Goal: Communication & Community: Answer question/provide support

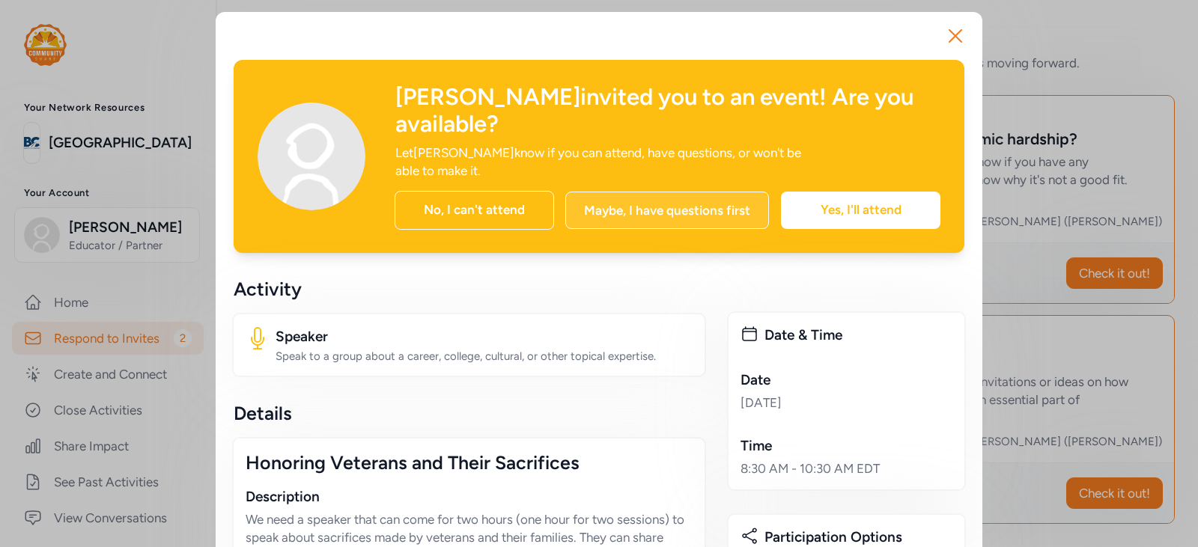
click at [731, 192] on div "Maybe, I have questions first" at bounding box center [667, 210] width 204 height 37
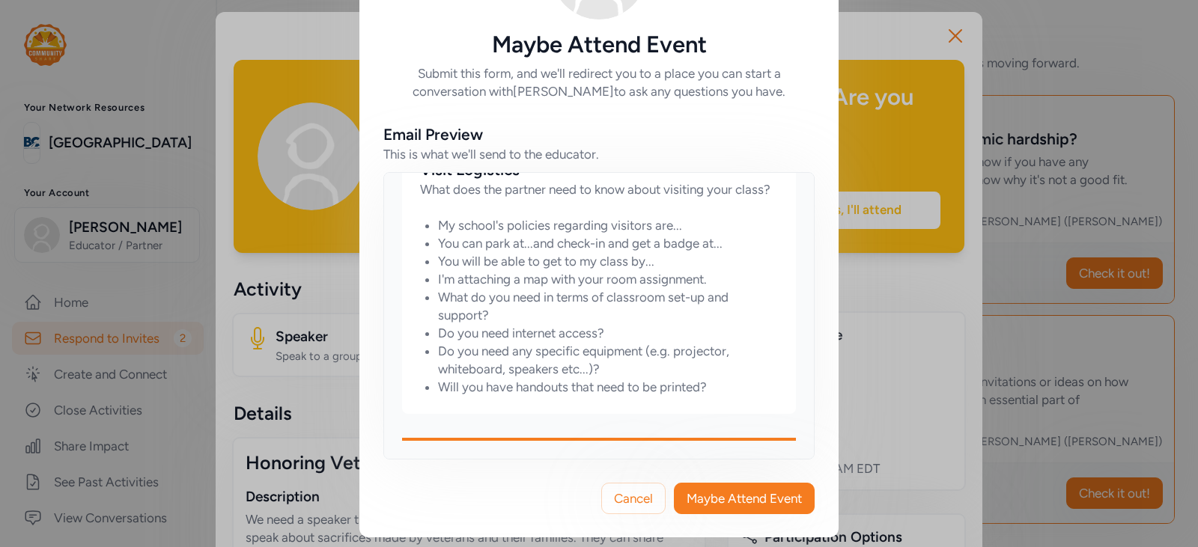
scroll to position [115, 0]
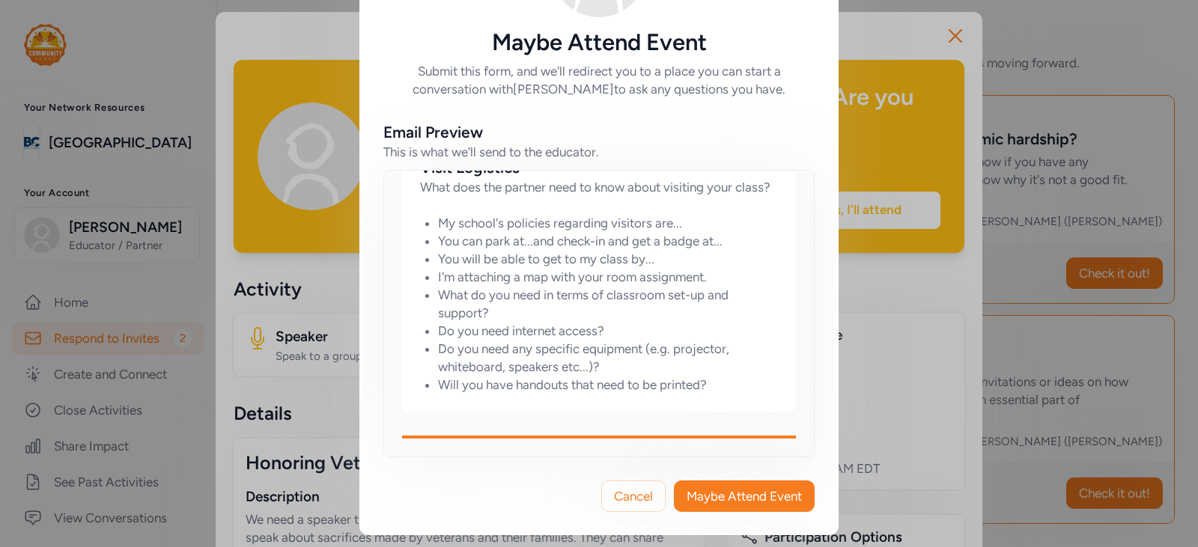
click at [714, 514] on div "Cancel Maybe Attend Event" at bounding box center [598, 496] width 479 height 78
click at [705, 487] on button "Maybe Attend Event" at bounding box center [744, 496] width 141 height 31
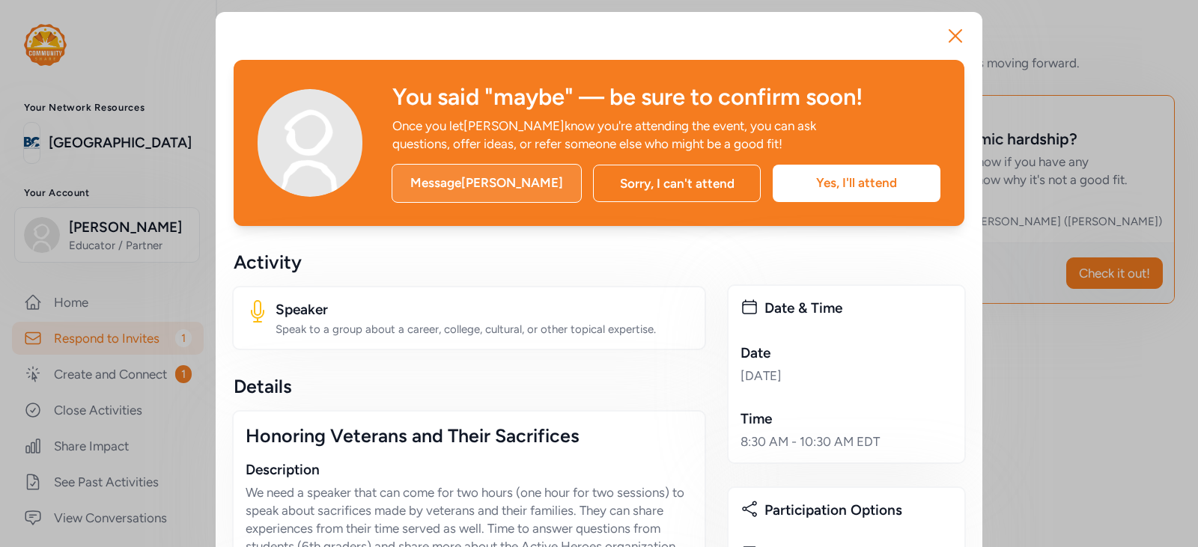
click at [440, 200] on div "Message [PERSON_NAME]" at bounding box center [487, 183] width 190 height 39
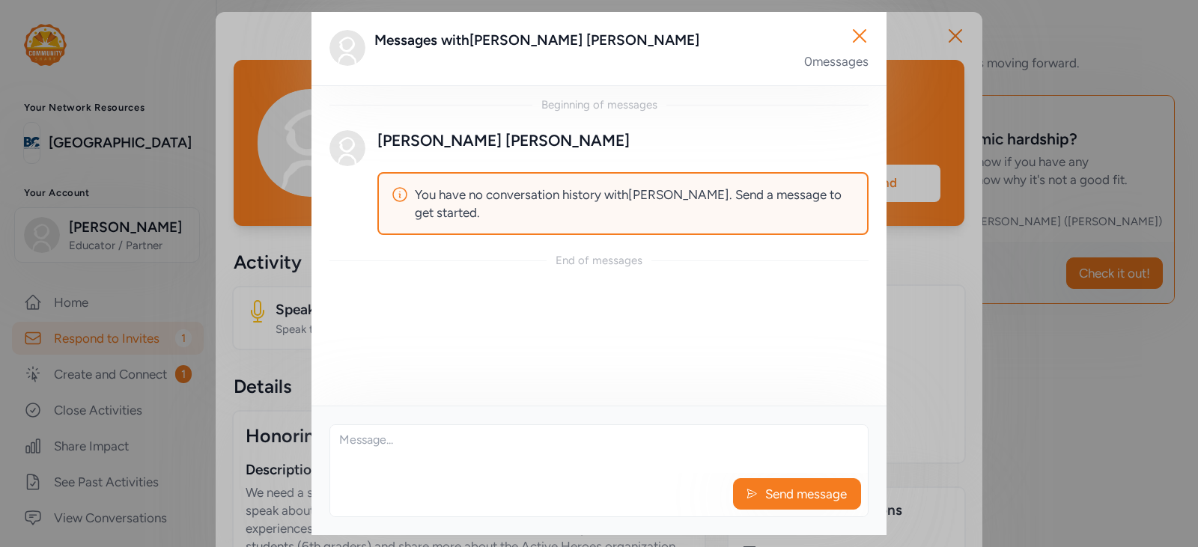
click at [494, 297] on div "Beginning of messages [PERSON_NAME] You have no conversation history with [PERS…" at bounding box center [598, 245] width 575 height 321
click at [454, 443] on textarea at bounding box center [599, 449] width 538 height 48
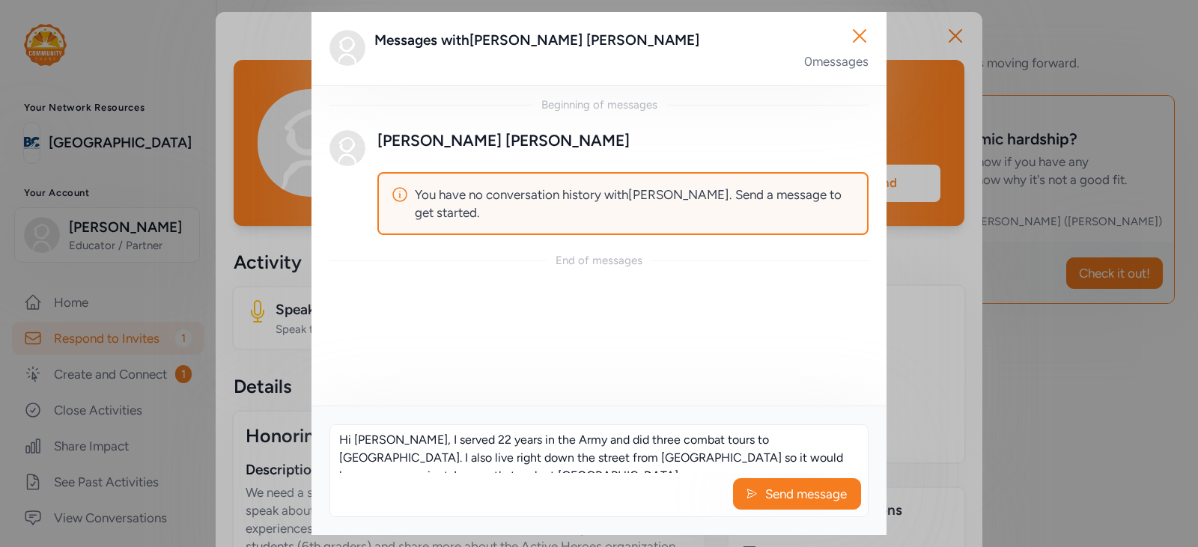
scroll to position [10, 0]
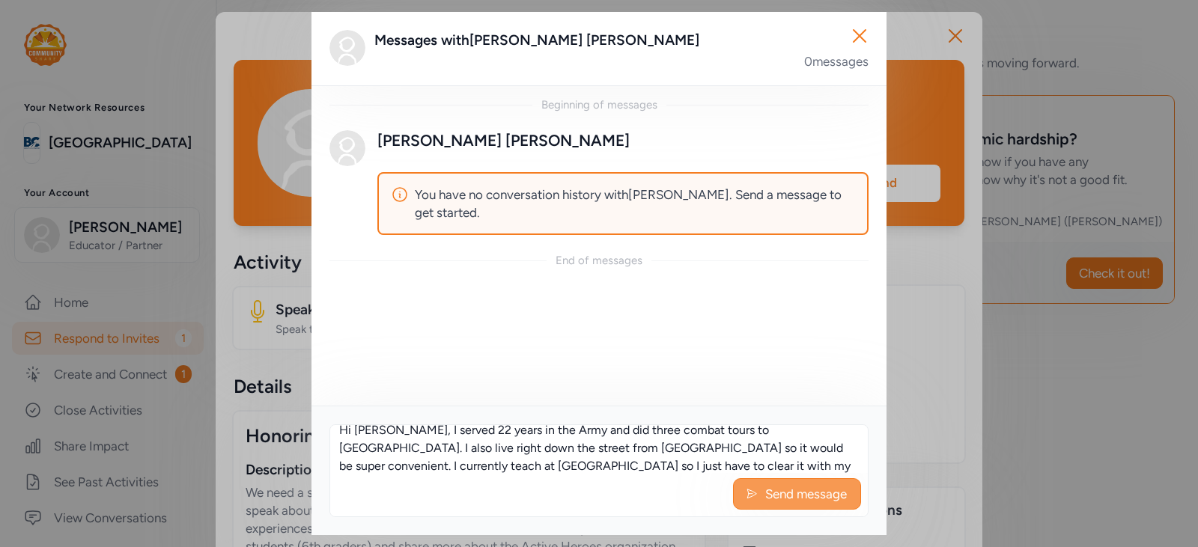
type textarea "Hi [PERSON_NAME], I served 22 years in the Army and did three combat tours to […"
click at [821, 504] on button "Send message" at bounding box center [797, 493] width 128 height 31
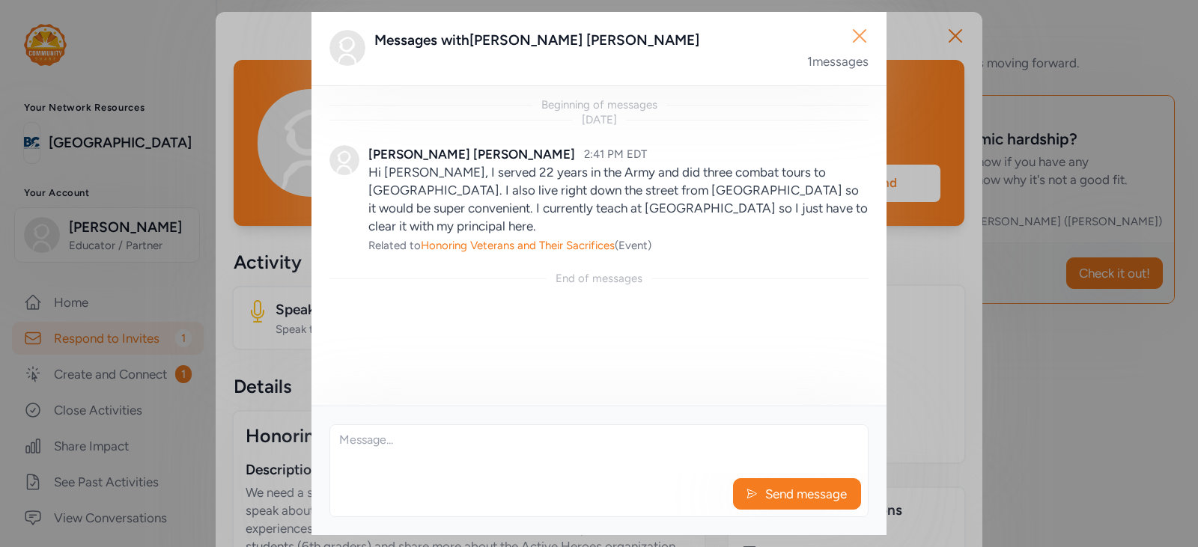
click at [859, 40] on icon "button" at bounding box center [860, 36] width 24 height 24
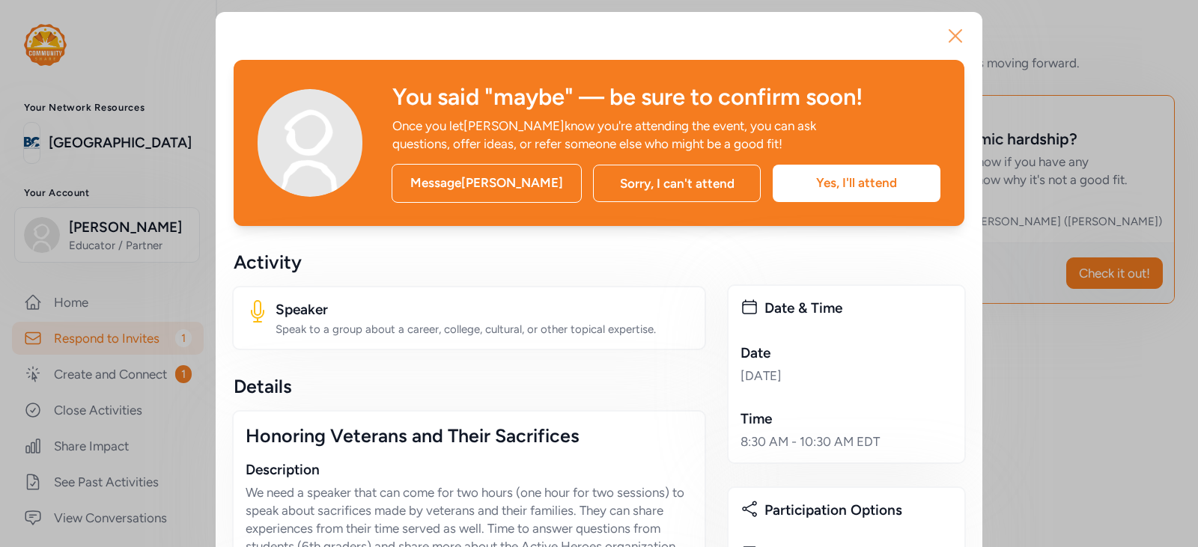
click at [955, 29] on icon "button" at bounding box center [955, 36] width 24 height 24
